Goal: Task Accomplishment & Management: Manage account settings

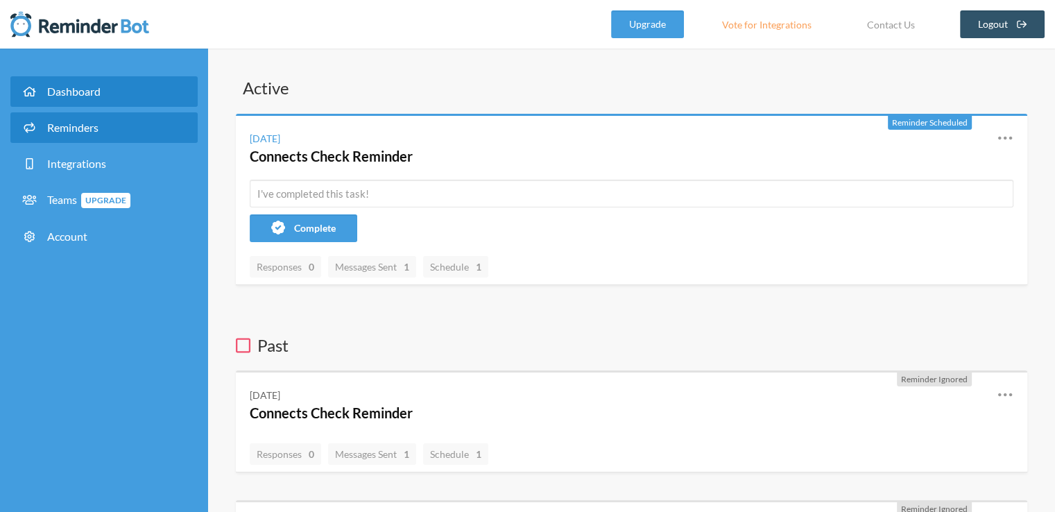
click at [97, 133] on span "Reminders" at bounding box center [72, 127] width 51 height 13
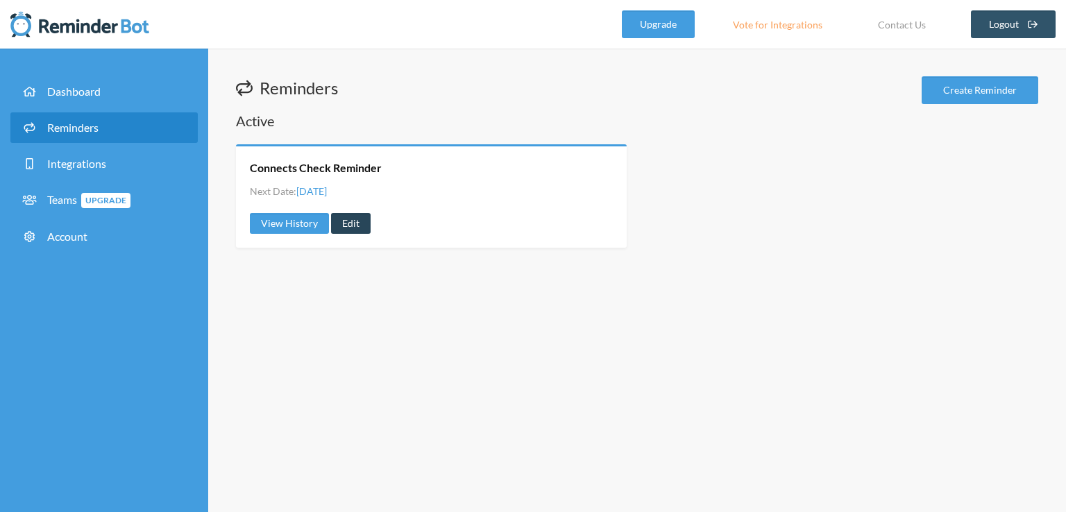
click at [353, 228] on link "Edit" at bounding box center [351, 223] width 40 height 21
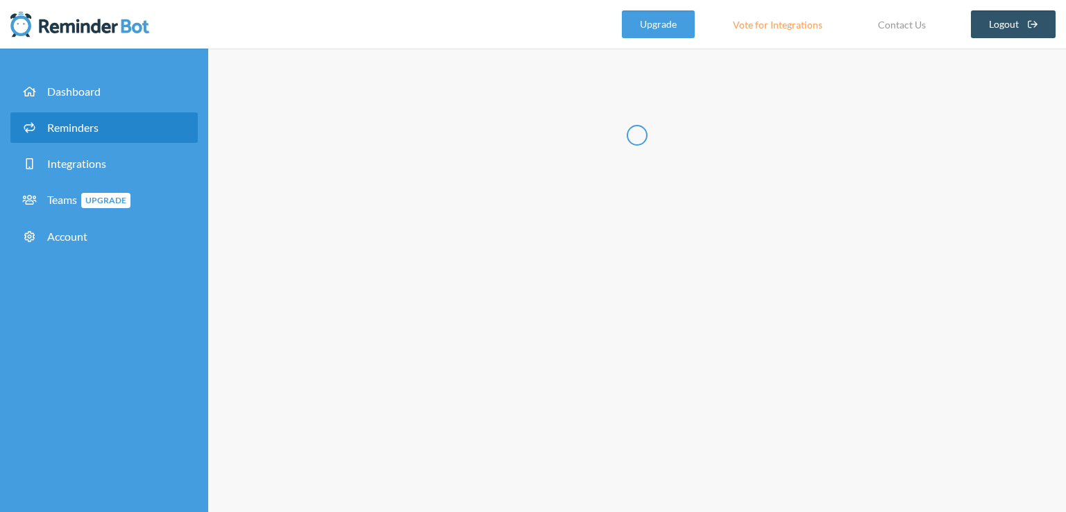
type input "Connects Check Reminder"
select select "02:15:00"
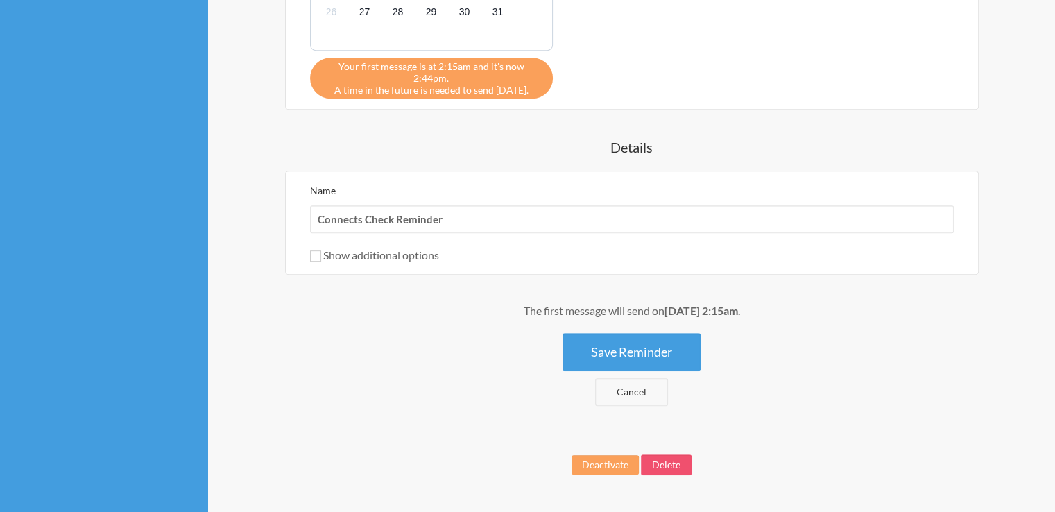
scroll to position [654, 0]
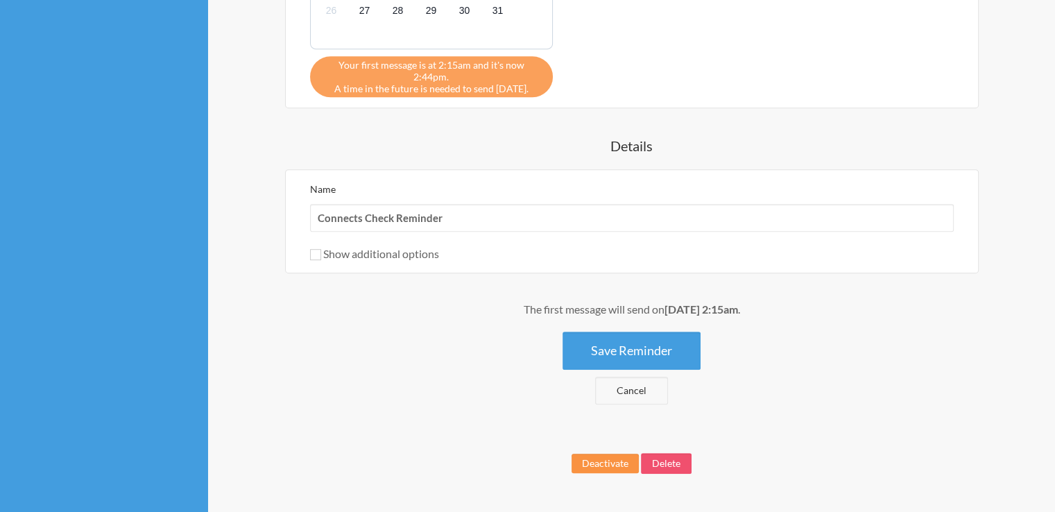
click at [631, 454] on button "Deactivate" at bounding box center [605, 463] width 67 height 19
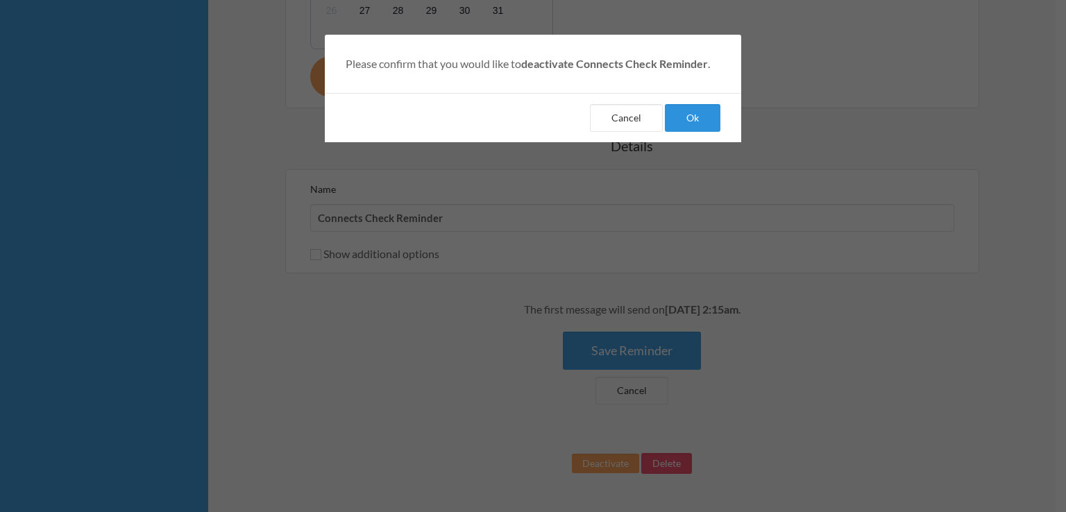
click at [695, 118] on button "Ok" at bounding box center [693, 118] width 56 height 28
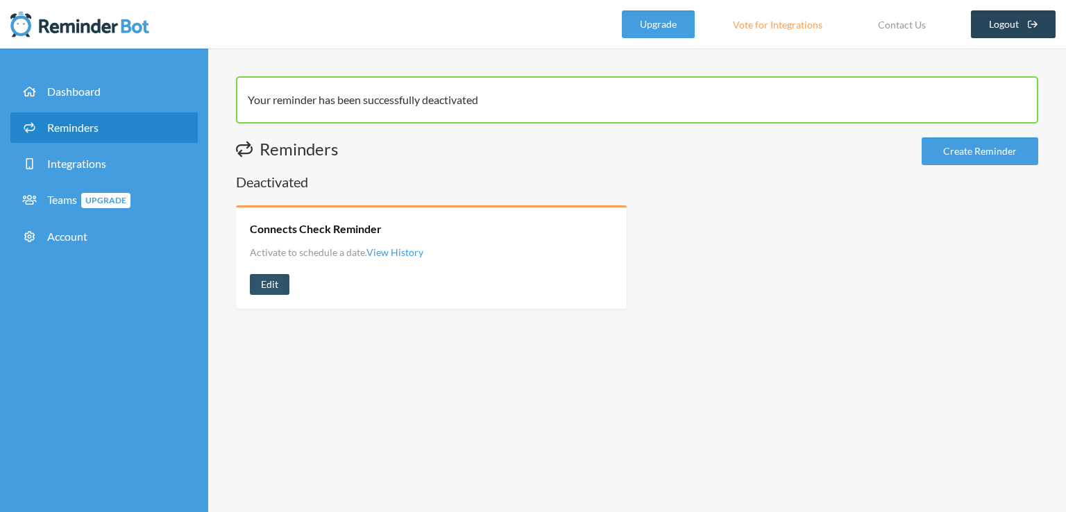
click at [1007, 28] on link "Logout" at bounding box center [1013, 24] width 85 height 28
